Goal: Transaction & Acquisition: Purchase product/service

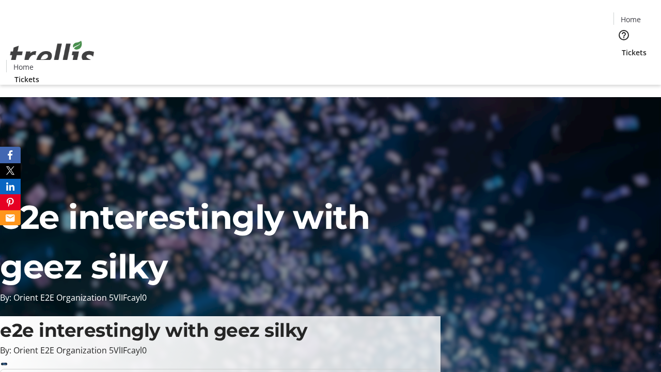
click at [622, 47] on span "Tickets" at bounding box center [634, 52] width 25 height 11
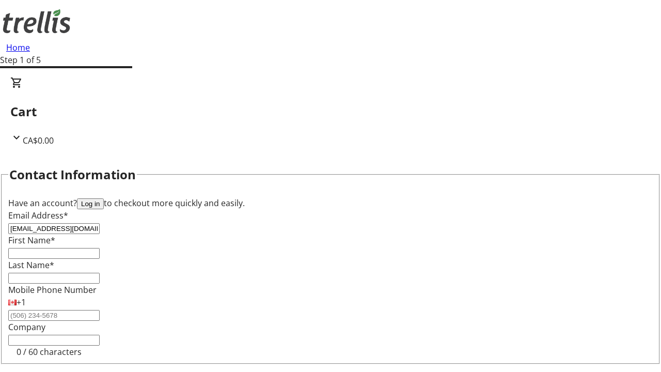
type input "[EMAIL_ADDRESS][DOMAIN_NAME]"
type input "Vesta"
type input "Ferry"
